Goal: Information Seeking & Learning: Learn about a topic

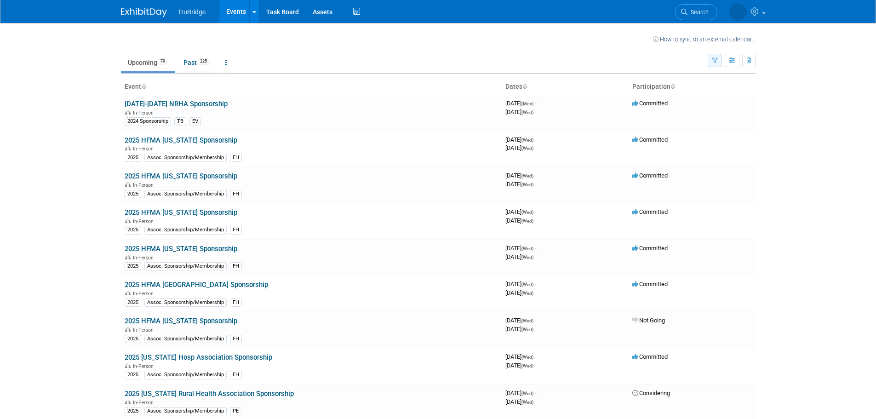
click at [716, 60] on icon "button" at bounding box center [715, 61] width 6 height 6
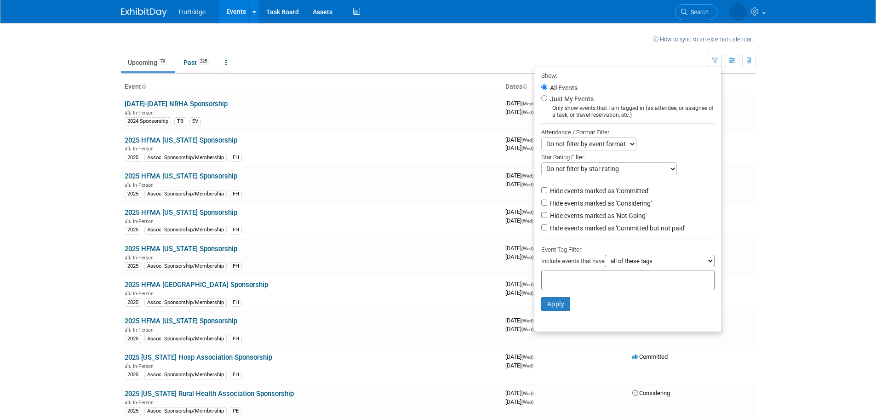
click at [679, 255] on div "Event Tag Filter:" at bounding box center [627, 249] width 173 height 11
click at [675, 264] on select "all of these tags any one of these tags only and exactly these specific tags" at bounding box center [660, 261] width 110 height 12
click at [777, 235] on body "TruBridge Events Recently Viewed Events: 2025 AHIMA Minneapolis, MN Oct 12, 202…" at bounding box center [438, 209] width 876 height 419
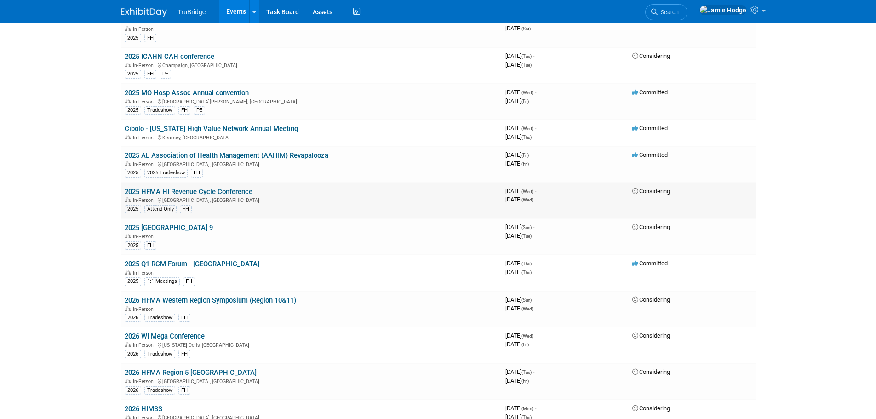
scroll to position [1686, 0]
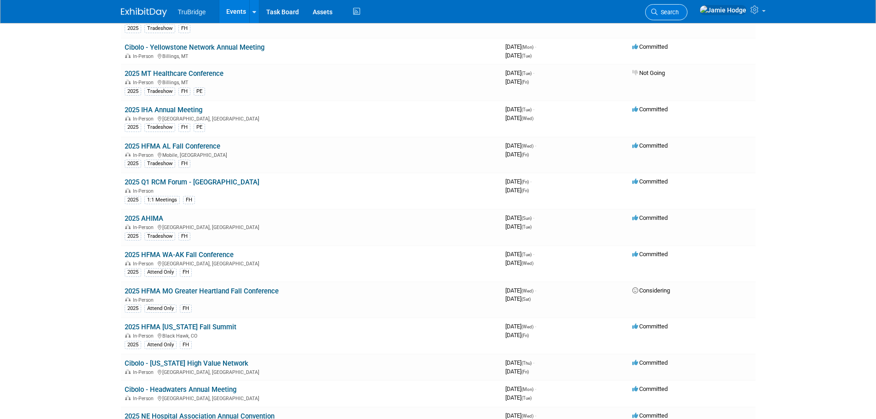
click at [679, 12] on span "Search" at bounding box center [668, 12] width 21 height 7
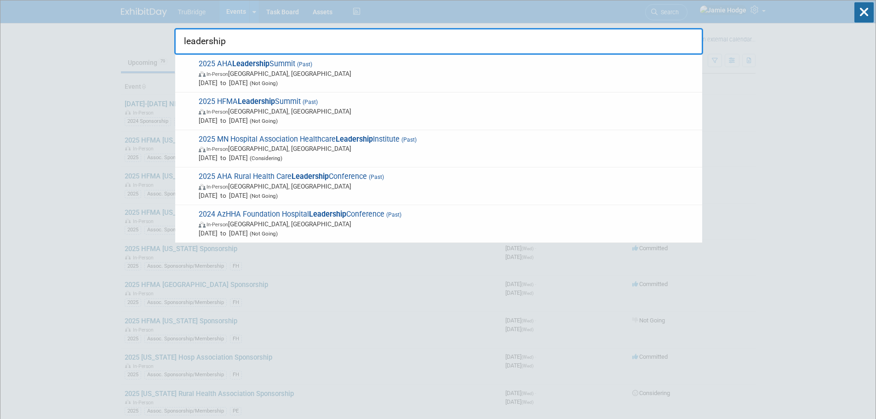
type input "leadership"
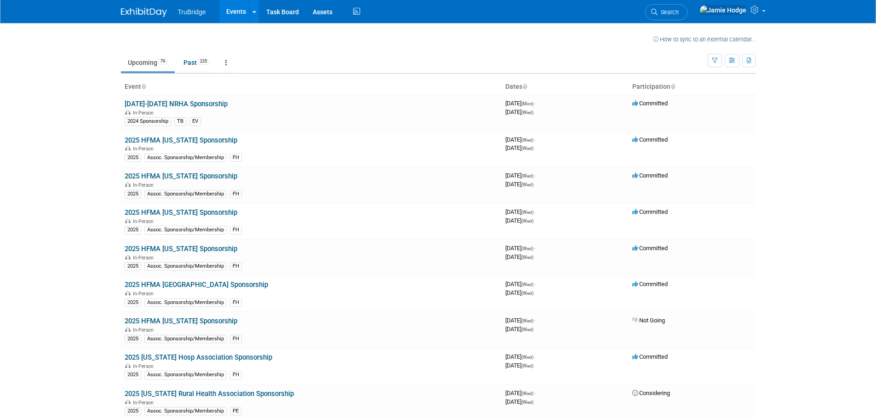
click at [515, 84] on th "Dates" at bounding box center [565, 87] width 127 height 16
click at [526, 88] on icon at bounding box center [524, 87] width 5 height 6
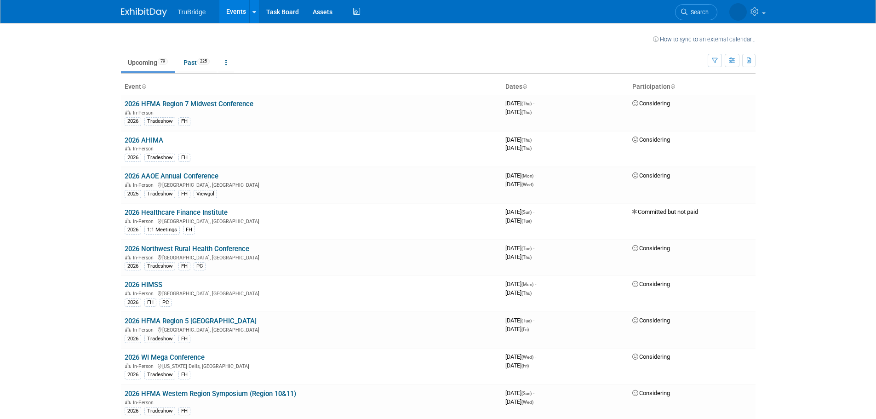
click at [526, 88] on icon at bounding box center [524, 87] width 5 height 6
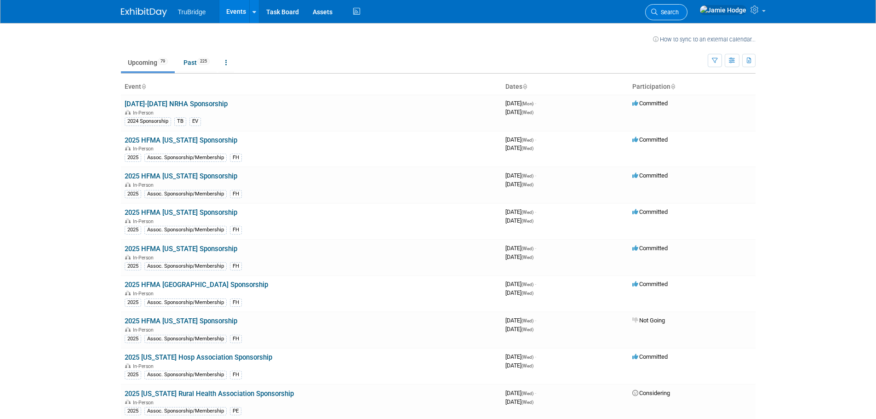
click at [687, 13] on link "Search" at bounding box center [666, 12] width 42 height 16
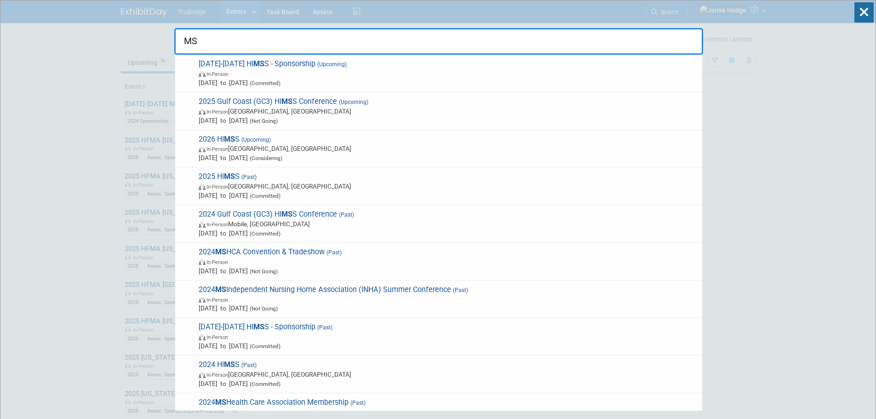
drag, startPoint x: 481, startPoint y: 37, endPoint x: 36, endPoint y: 38, distance: 445.1
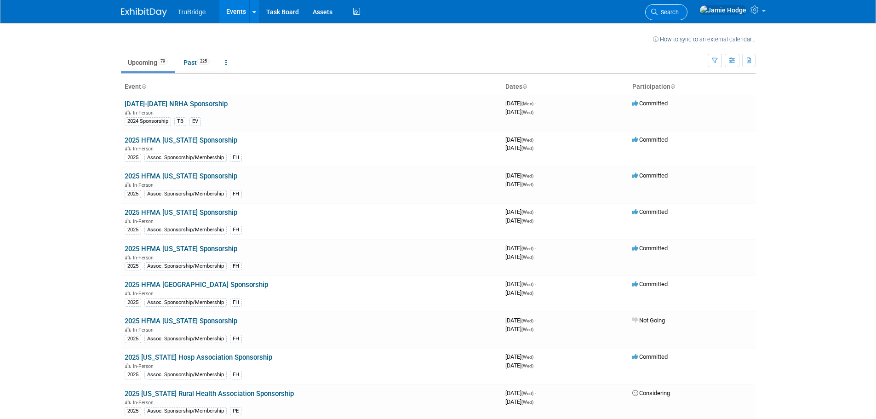
click at [687, 16] on link "Search" at bounding box center [666, 12] width 42 height 16
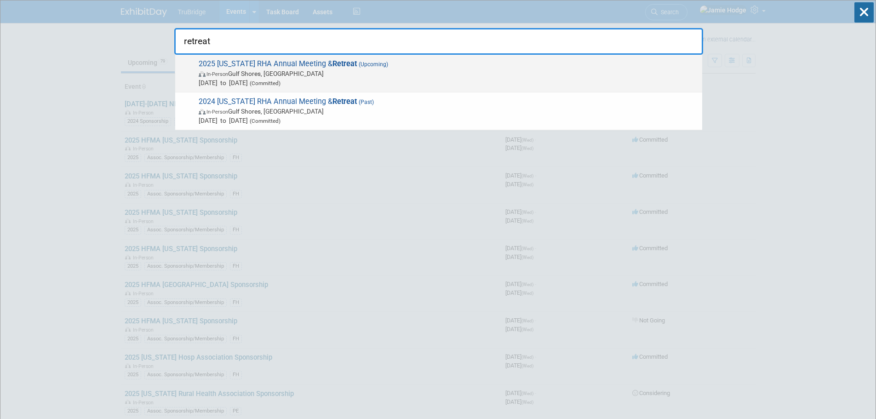
type input "retreat"
click at [325, 80] on span "Sep 29, 2025 to Oct 1, 2025 (Committed)" at bounding box center [448, 82] width 499 height 9
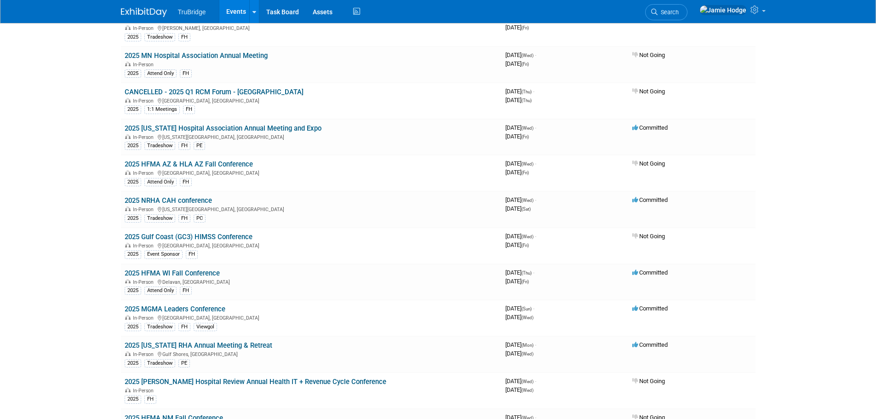
scroll to position [1226, 0]
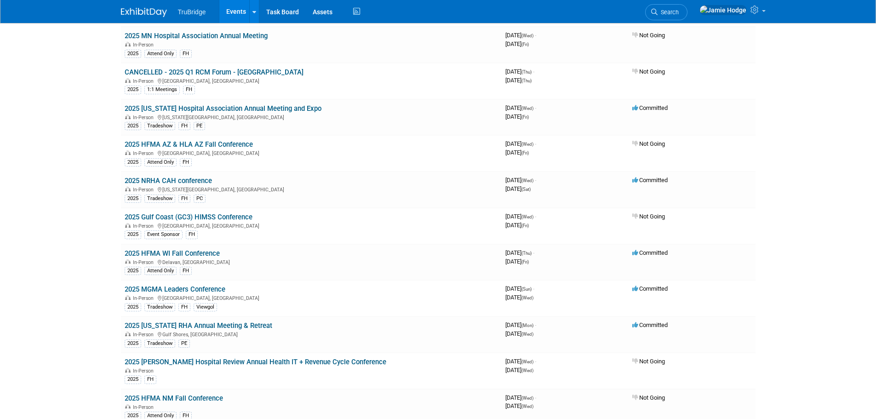
click at [212, 286] on link "2025 MGMA Leaders Conference" at bounding box center [175, 289] width 101 height 8
click at [203, 290] on link "2025 MGMA Leaders Conference" at bounding box center [175, 289] width 101 height 8
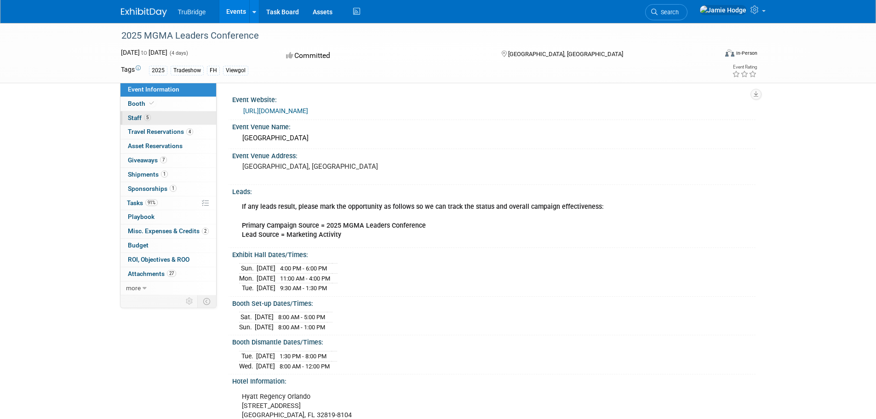
click at [131, 119] on span "Staff 5" at bounding box center [139, 117] width 23 height 7
